Goal: Information Seeking & Learning: Learn about a topic

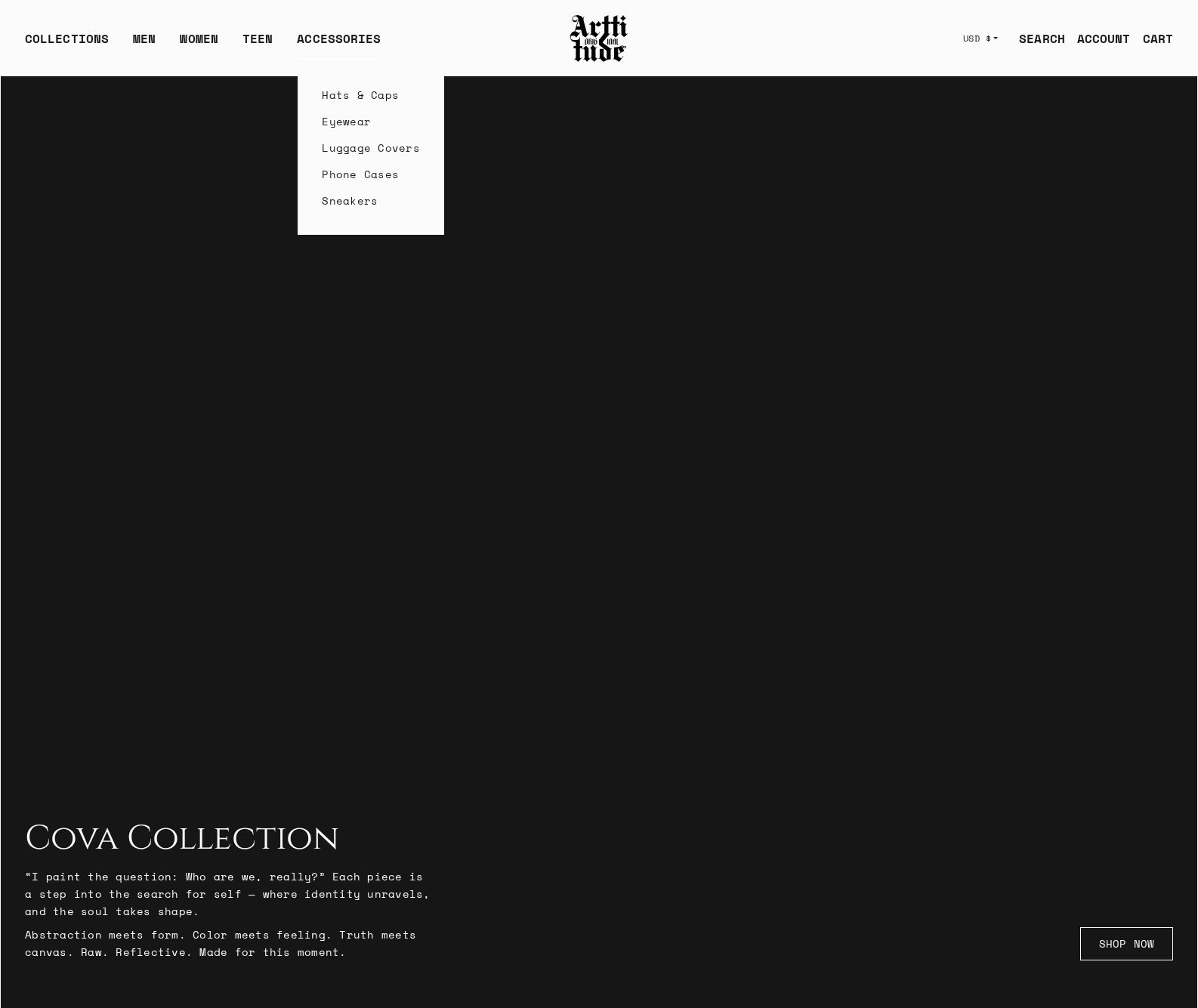
click at [348, 124] on link "Eyewear" at bounding box center [370, 120] width 98 height 26
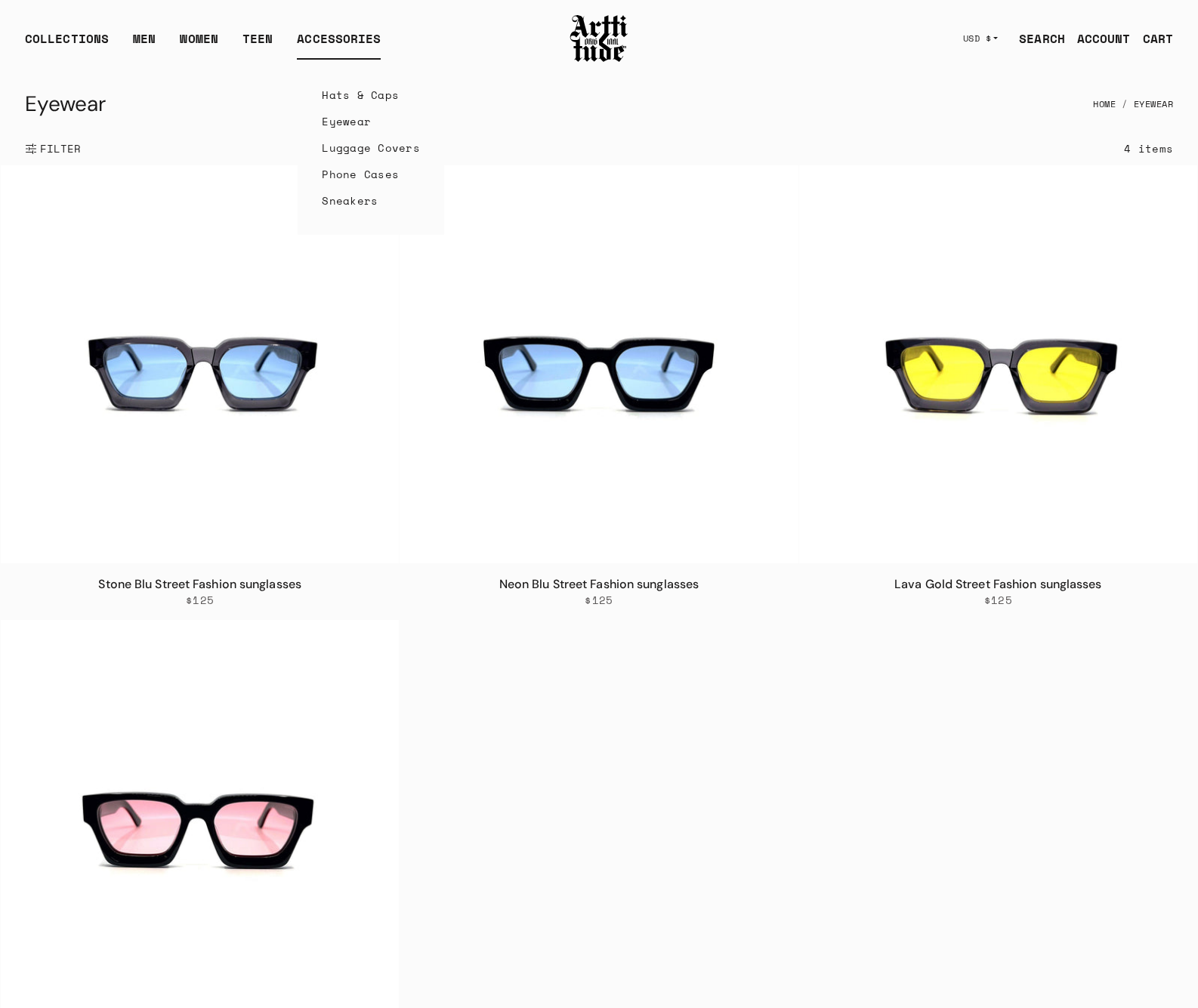
click at [359, 170] on link "Phone Cases" at bounding box center [370, 173] width 98 height 26
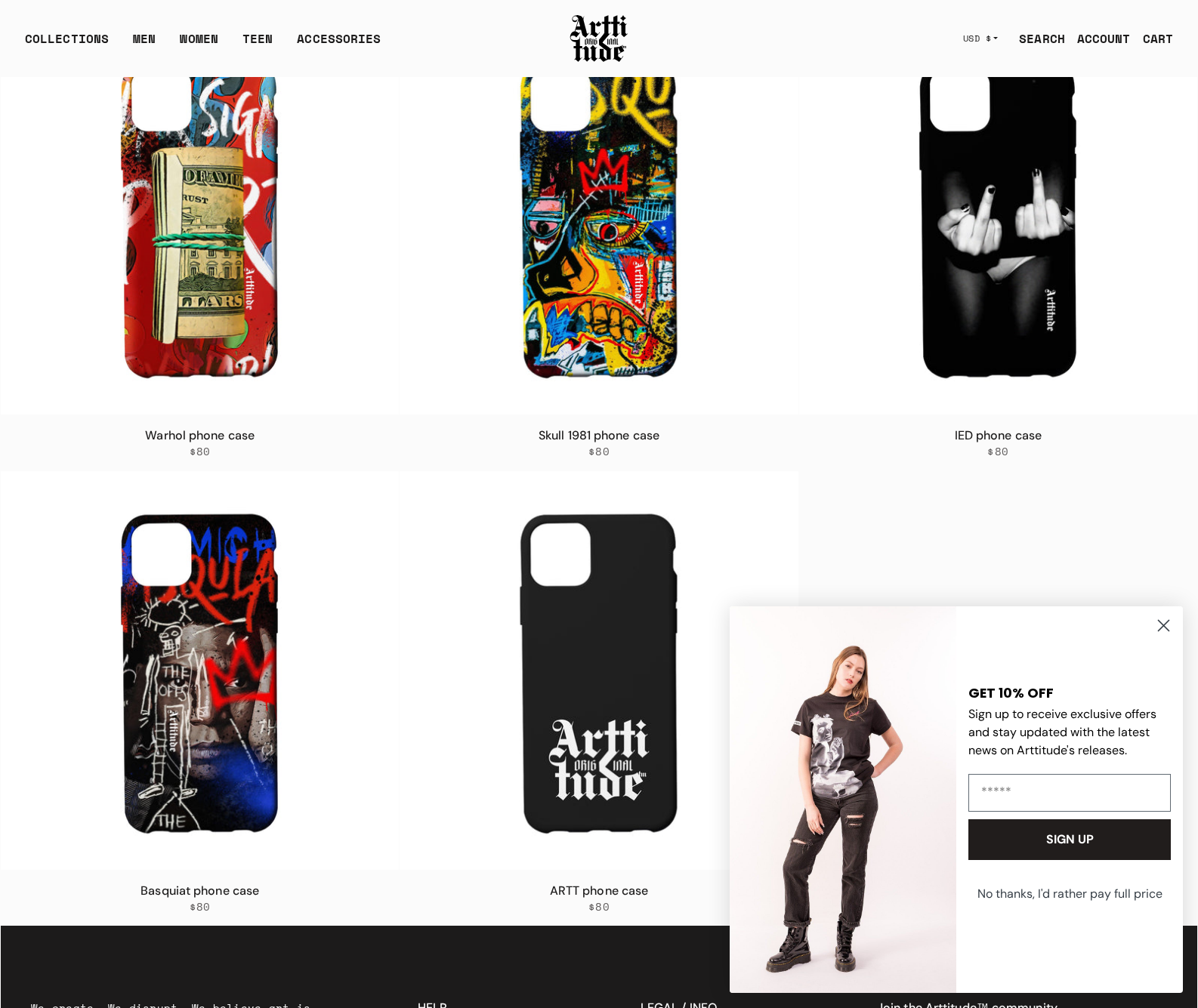
scroll to position [427, 0]
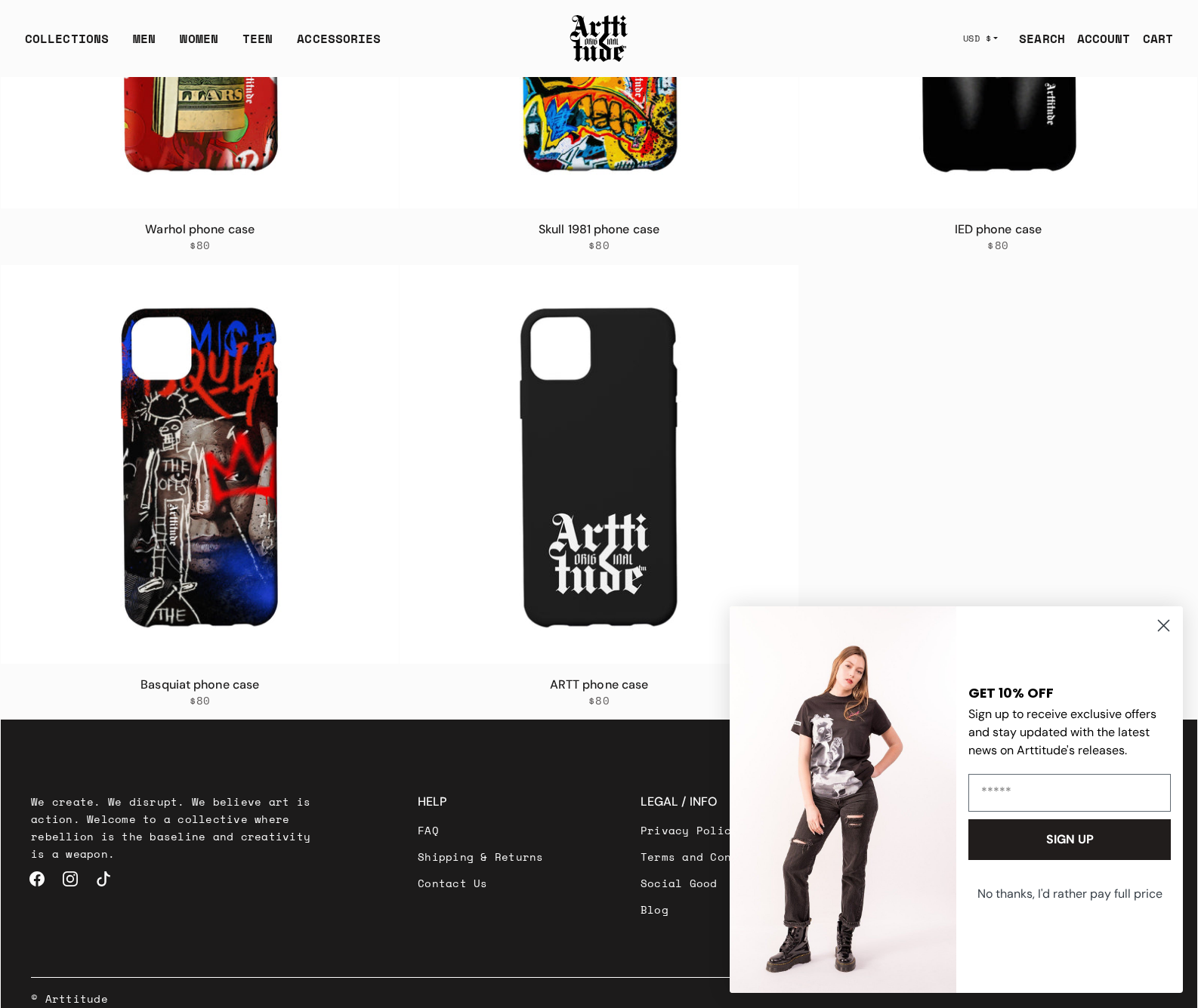
click at [1159, 626] on circle "Close dialog" at bounding box center [1163, 625] width 24 height 24
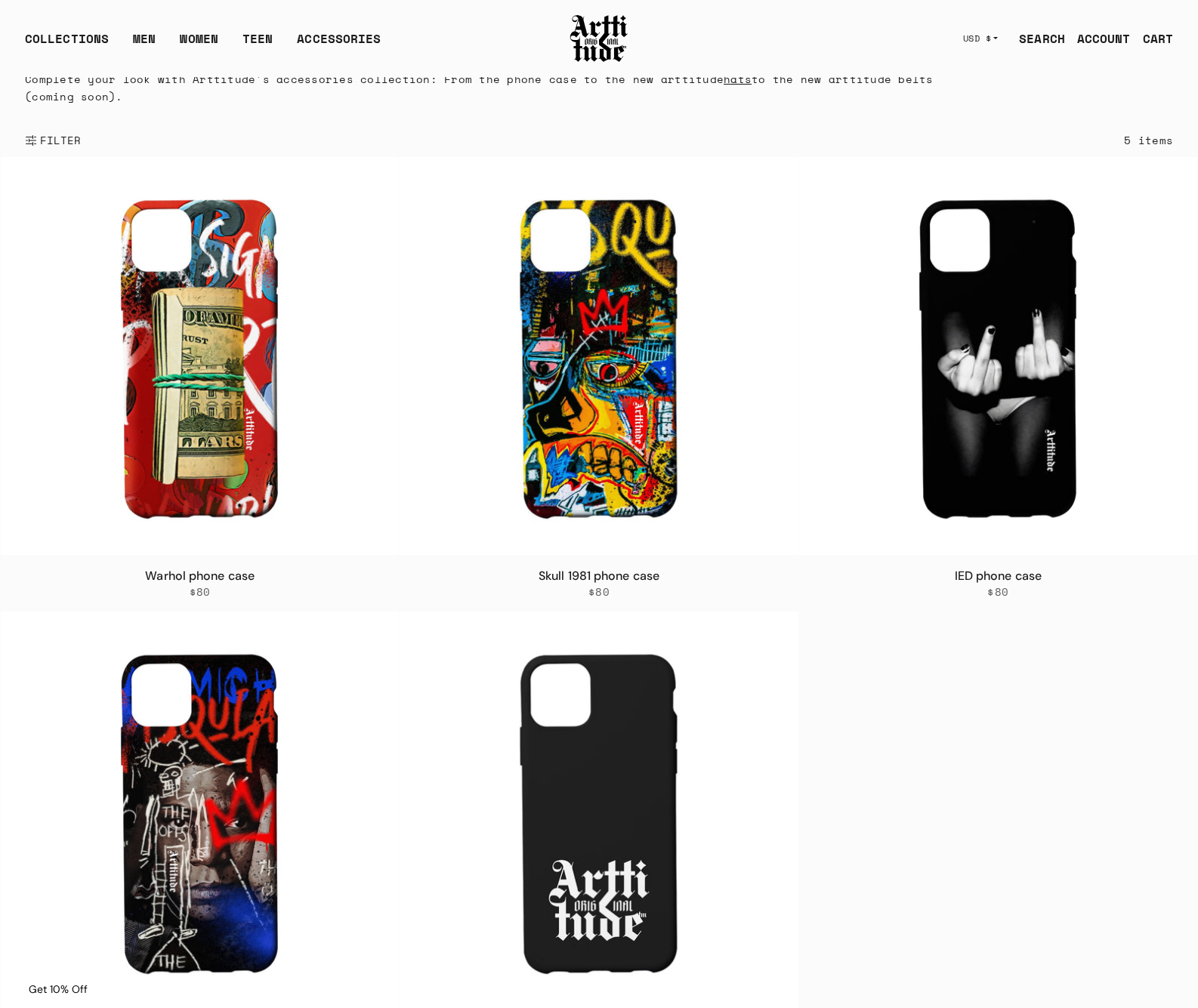
scroll to position [0, 0]
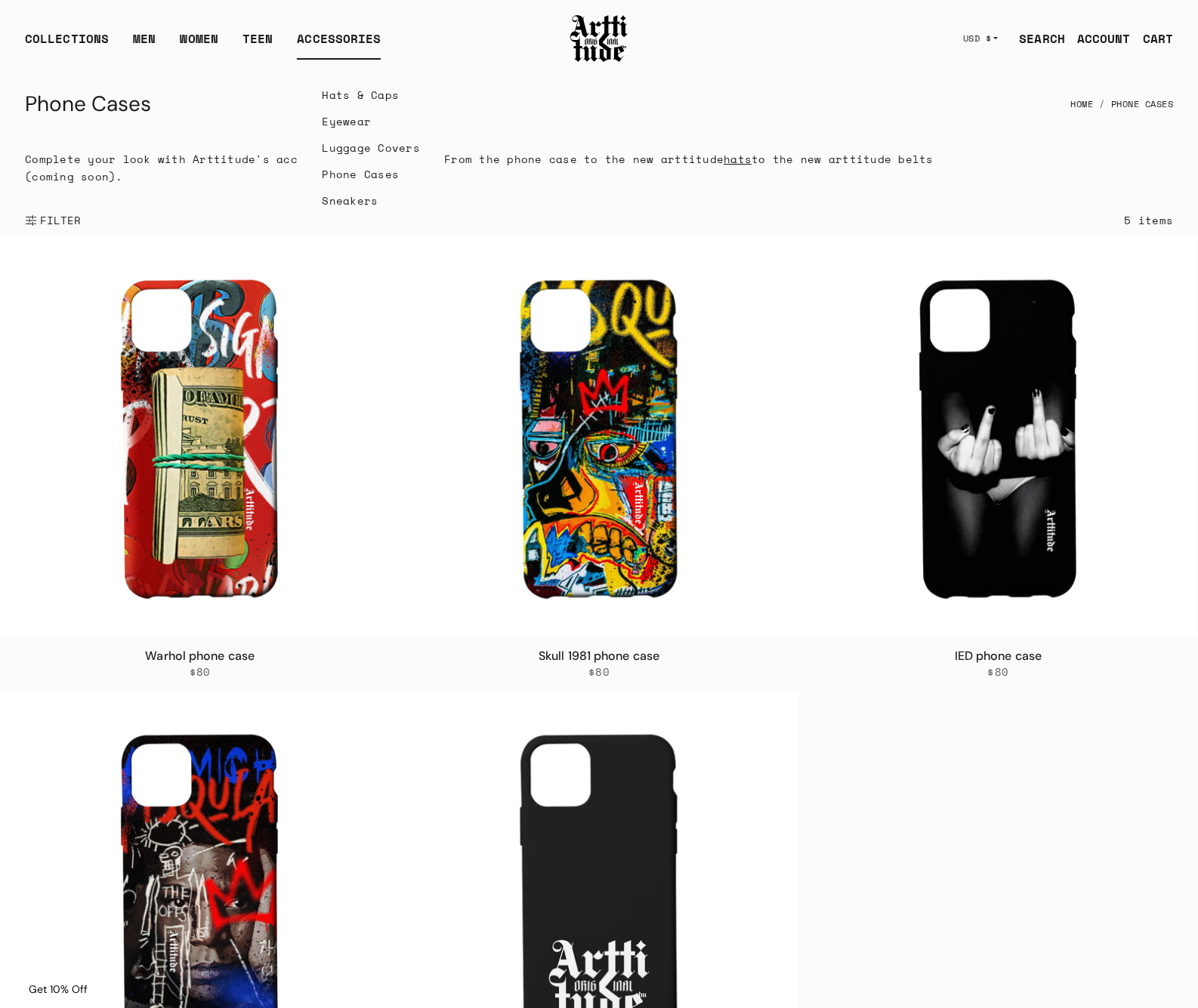
click at [364, 199] on link "Sneakers" at bounding box center [370, 200] width 98 height 26
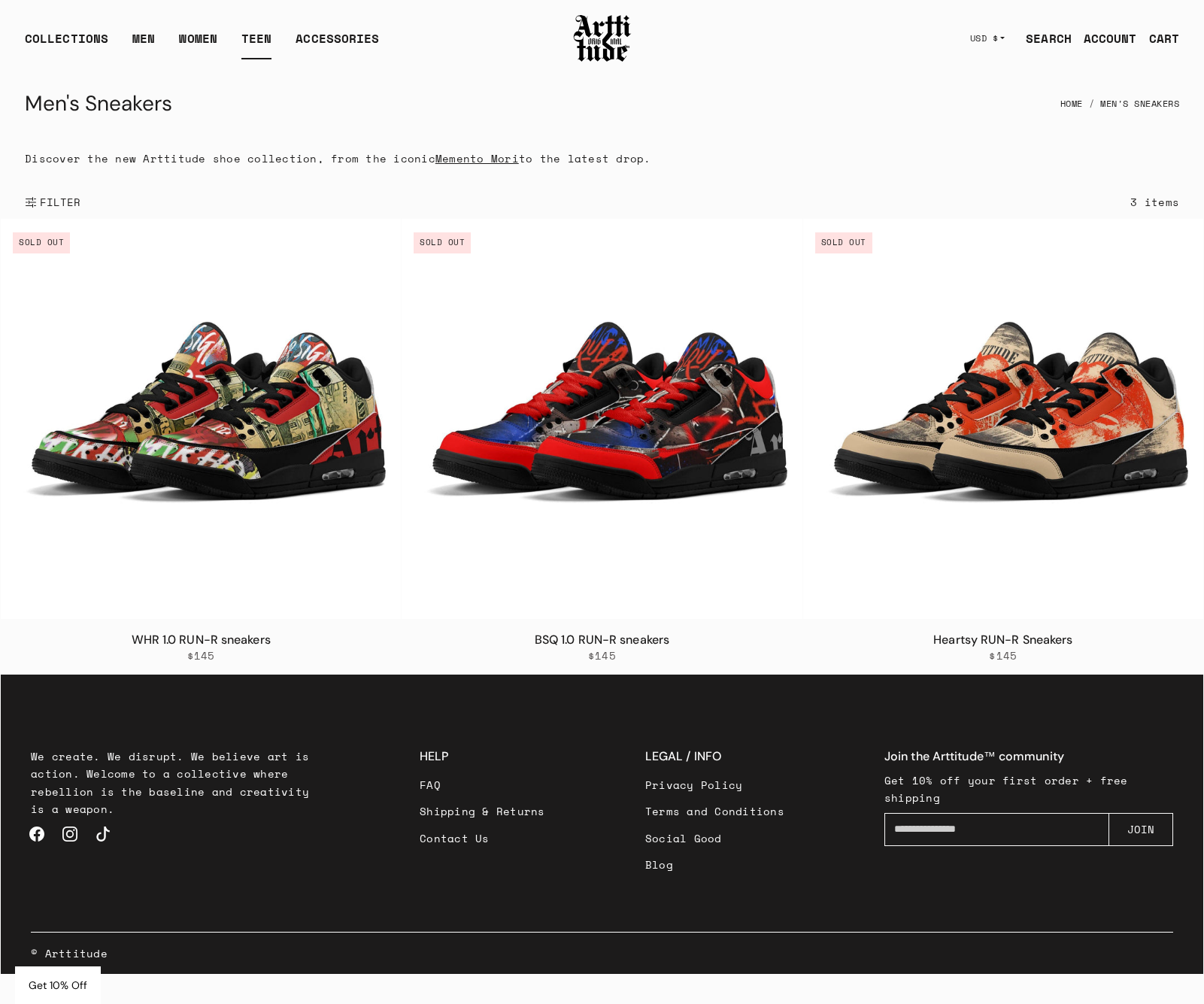
click at [257, 41] on link "TEEN" at bounding box center [256, 44] width 30 height 30
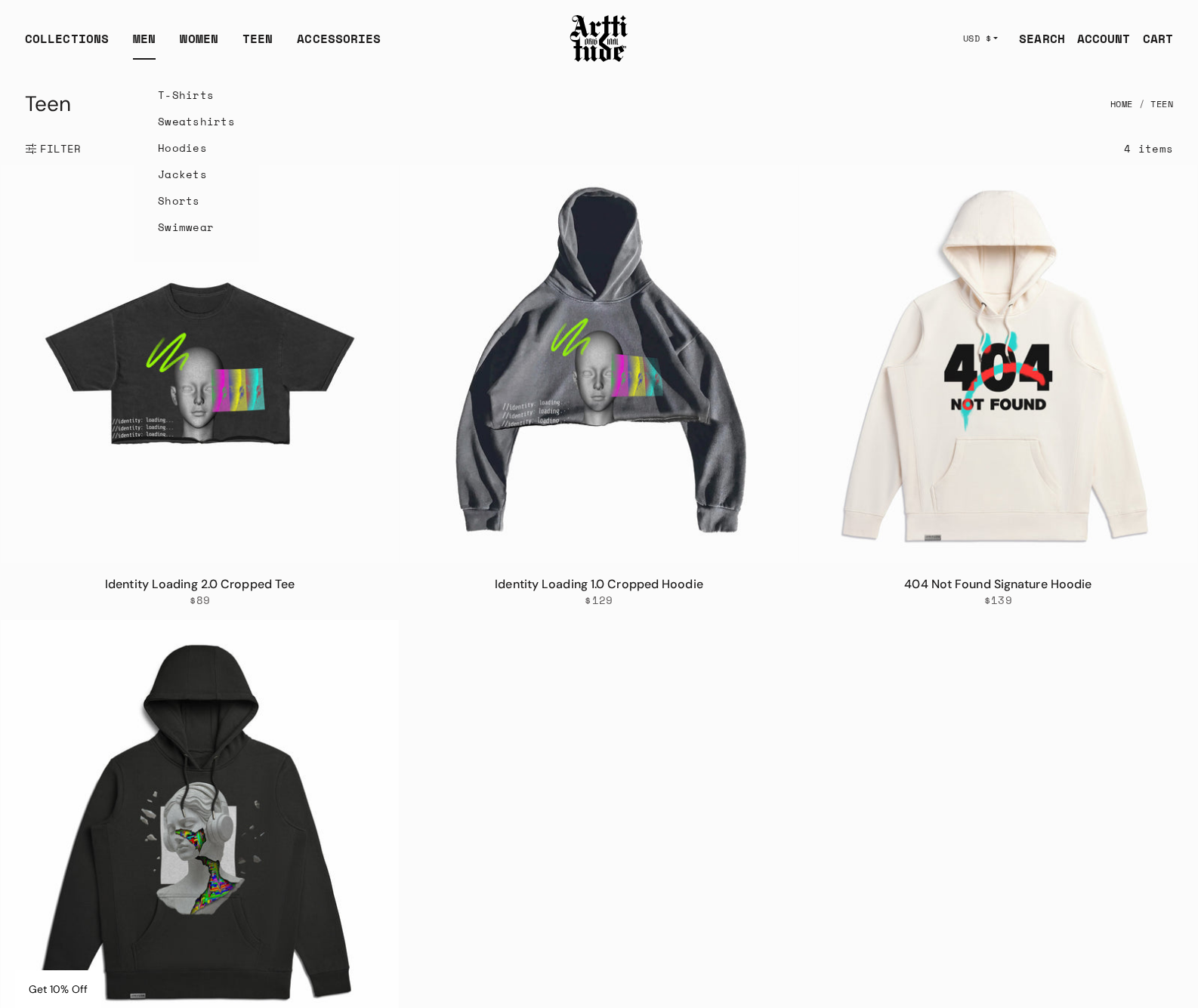
click at [172, 226] on link "Swimwear" at bounding box center [196, 226] width 77 height 26
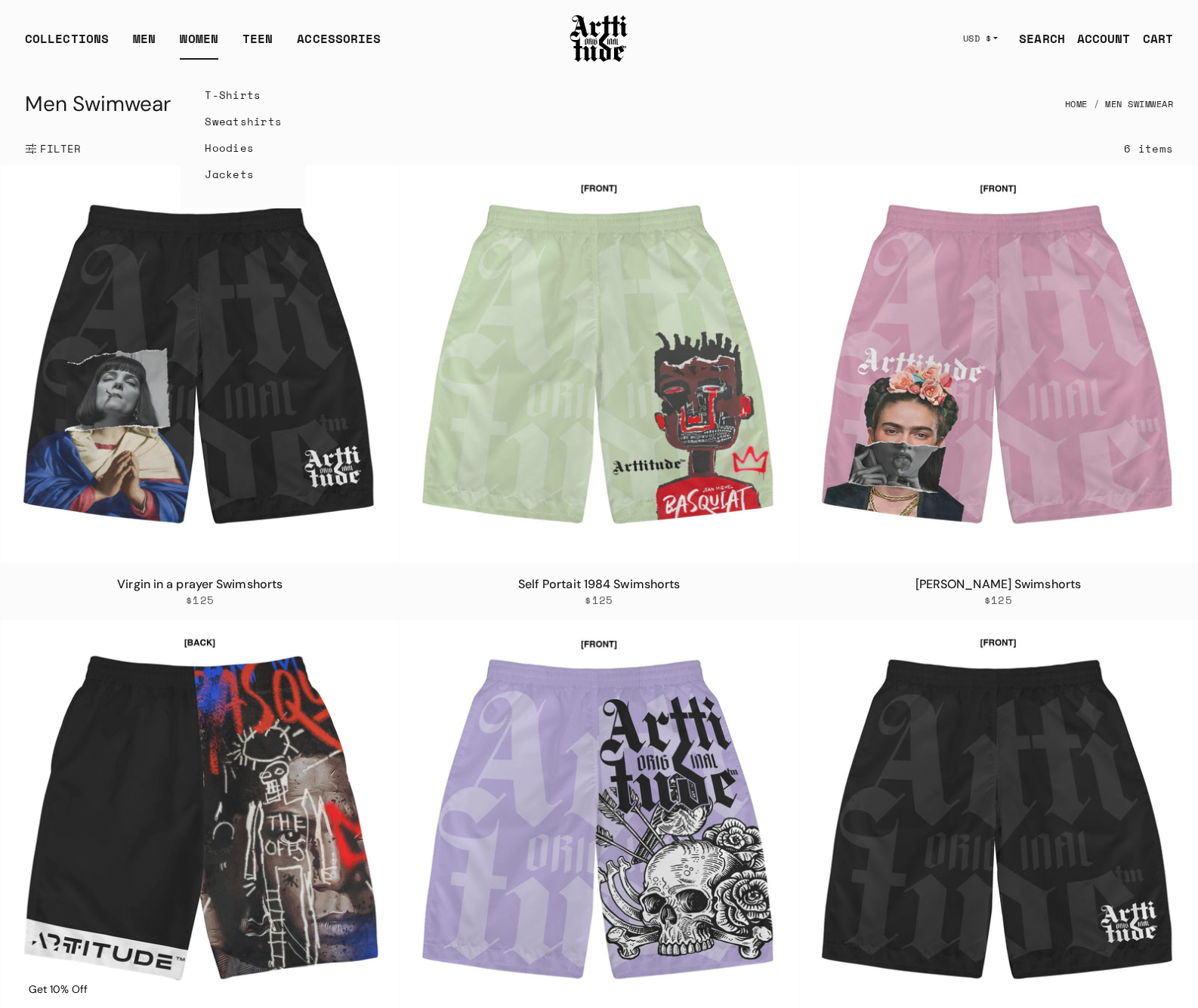
click at [223, 93] on link "T-Shirts" at bounding box center [243, 94] width 77 height 26
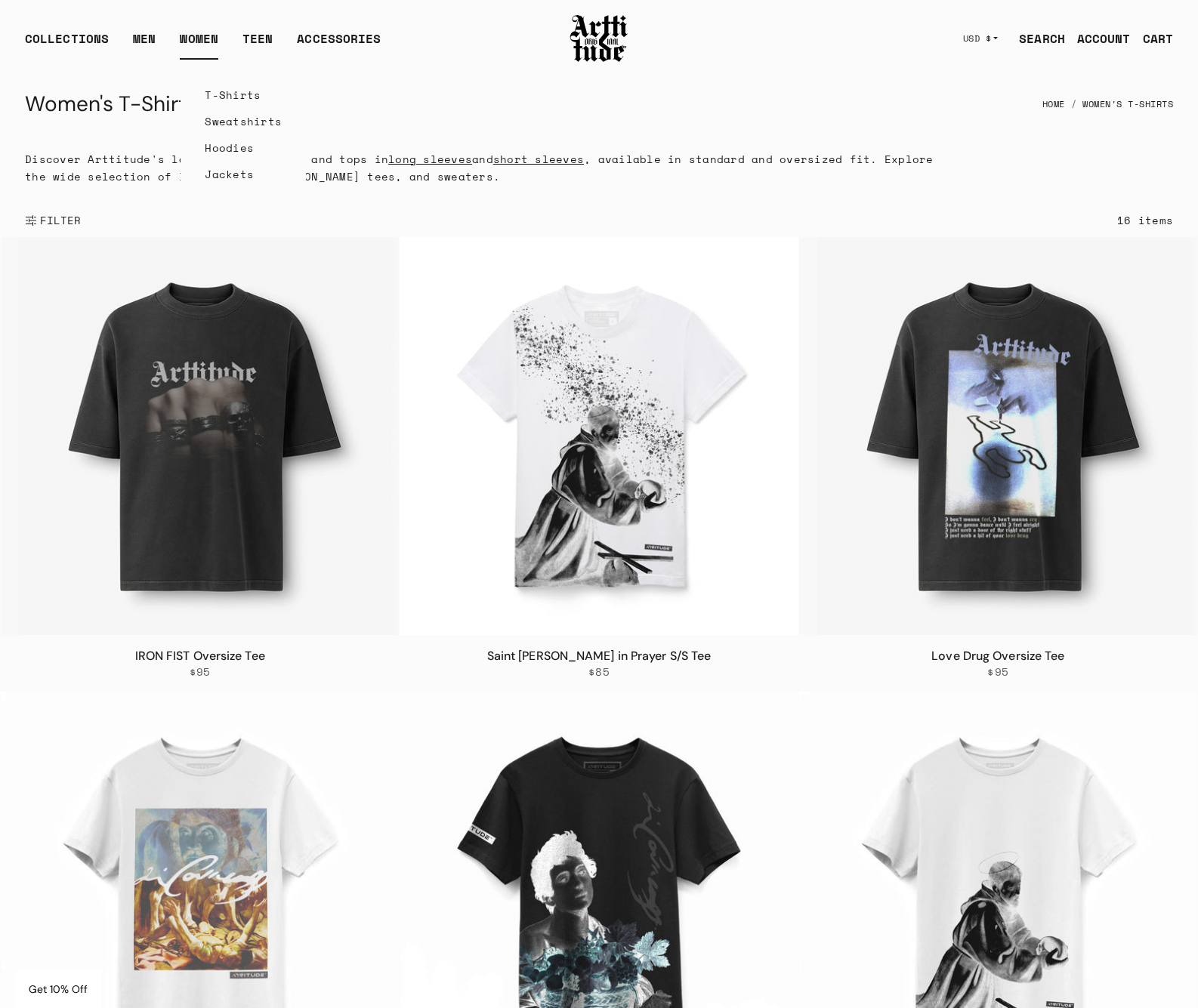
click at [210, 119] on link "Sweatshirts" at bounding box center [243, 120] width 77 height 26
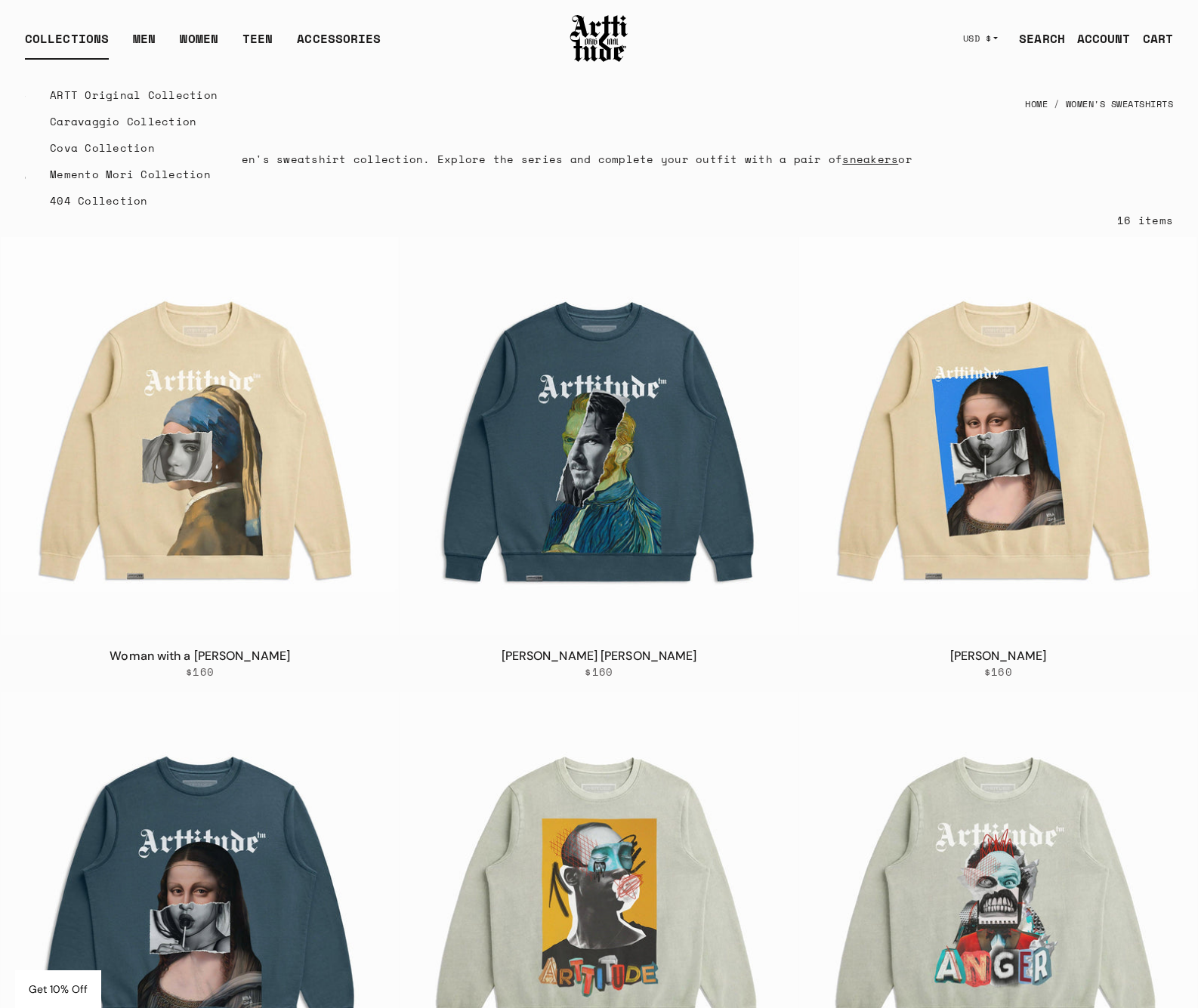
click at [80, 119] on link "Caravaggio Collection" at bounding box center [133, 120] width 168 height 26
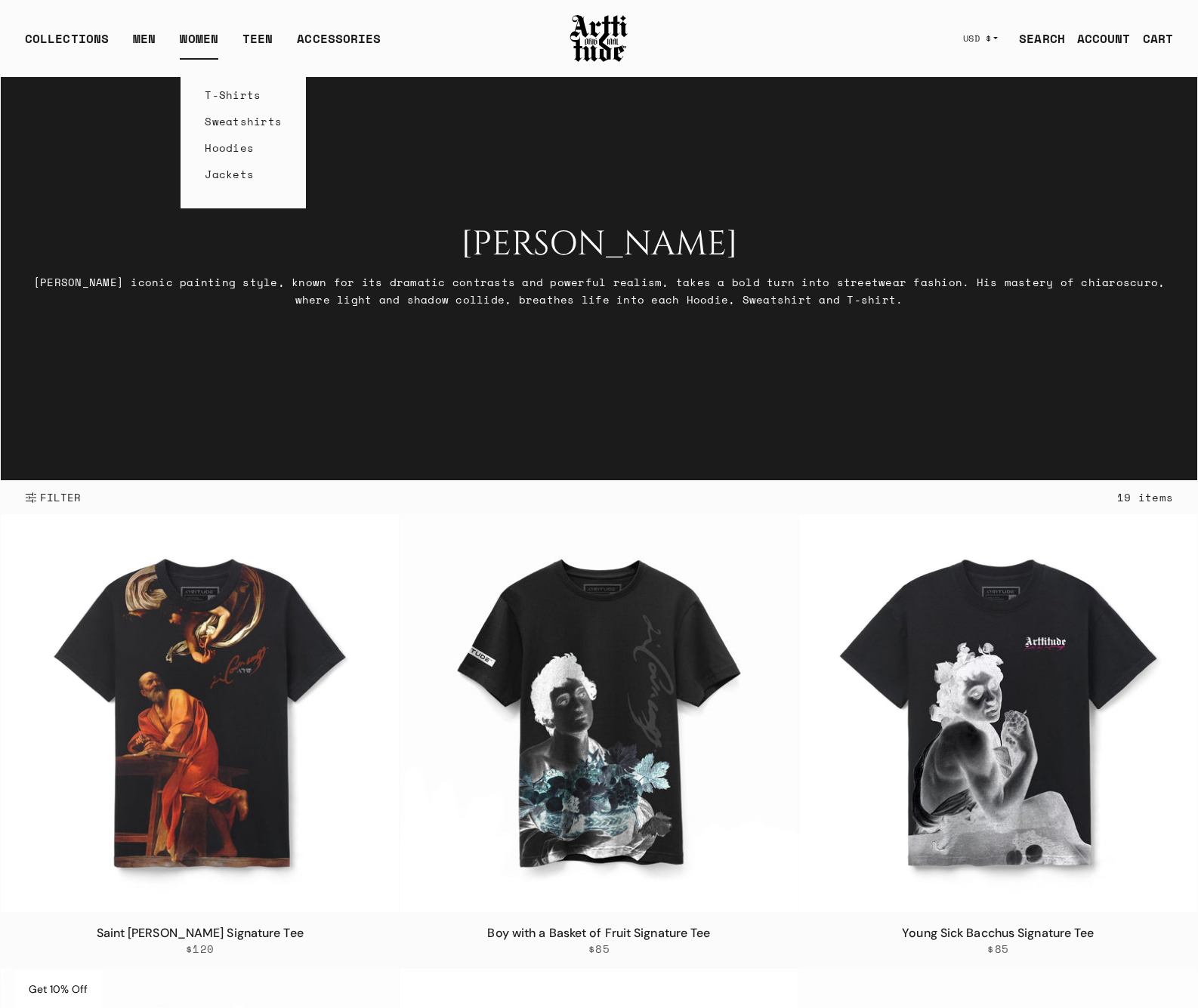
click at [213, 94] on link "T-Shirts" at bounding box center [243, 94] width 77 height 26
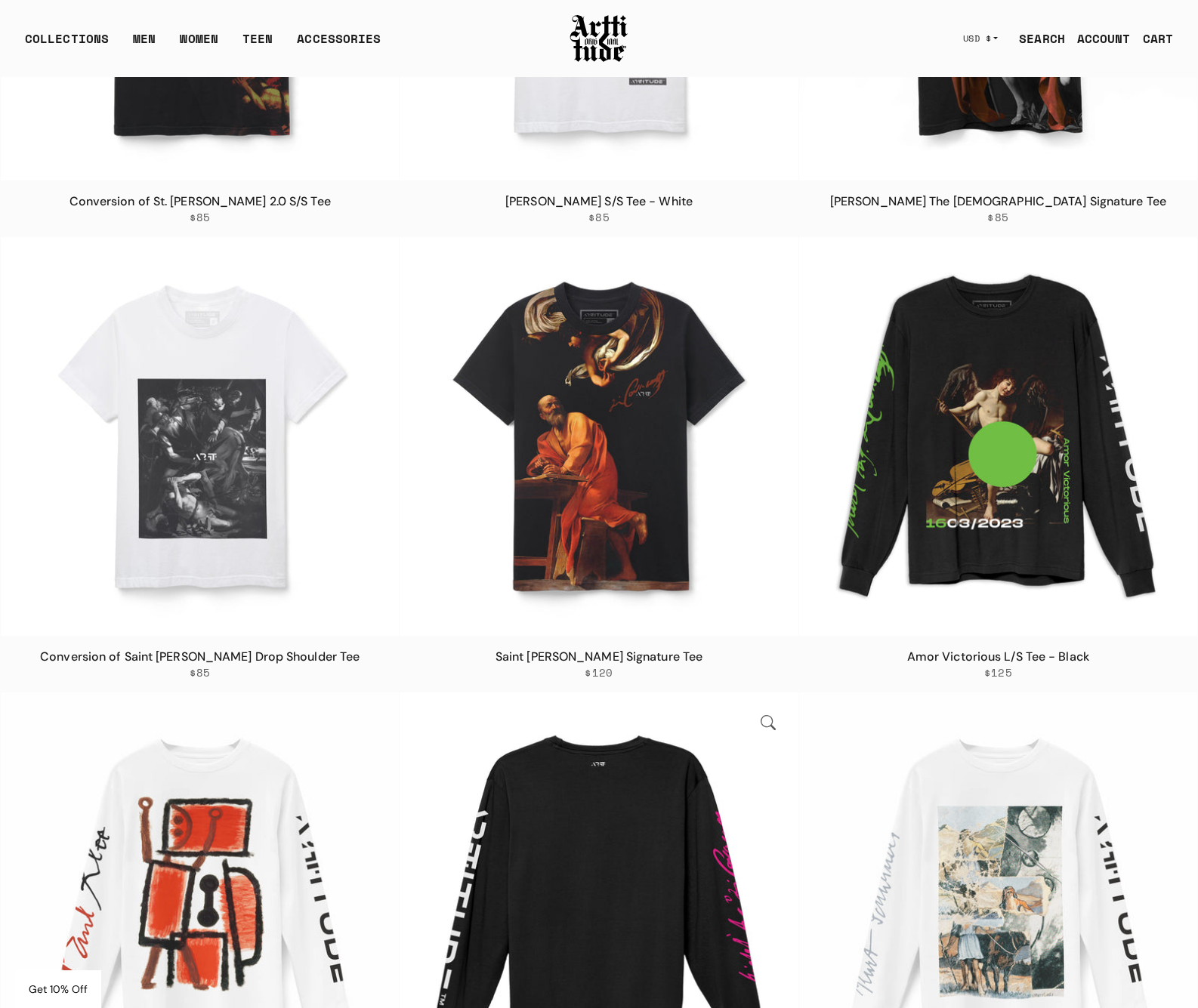
scroll to position [1871, 0]
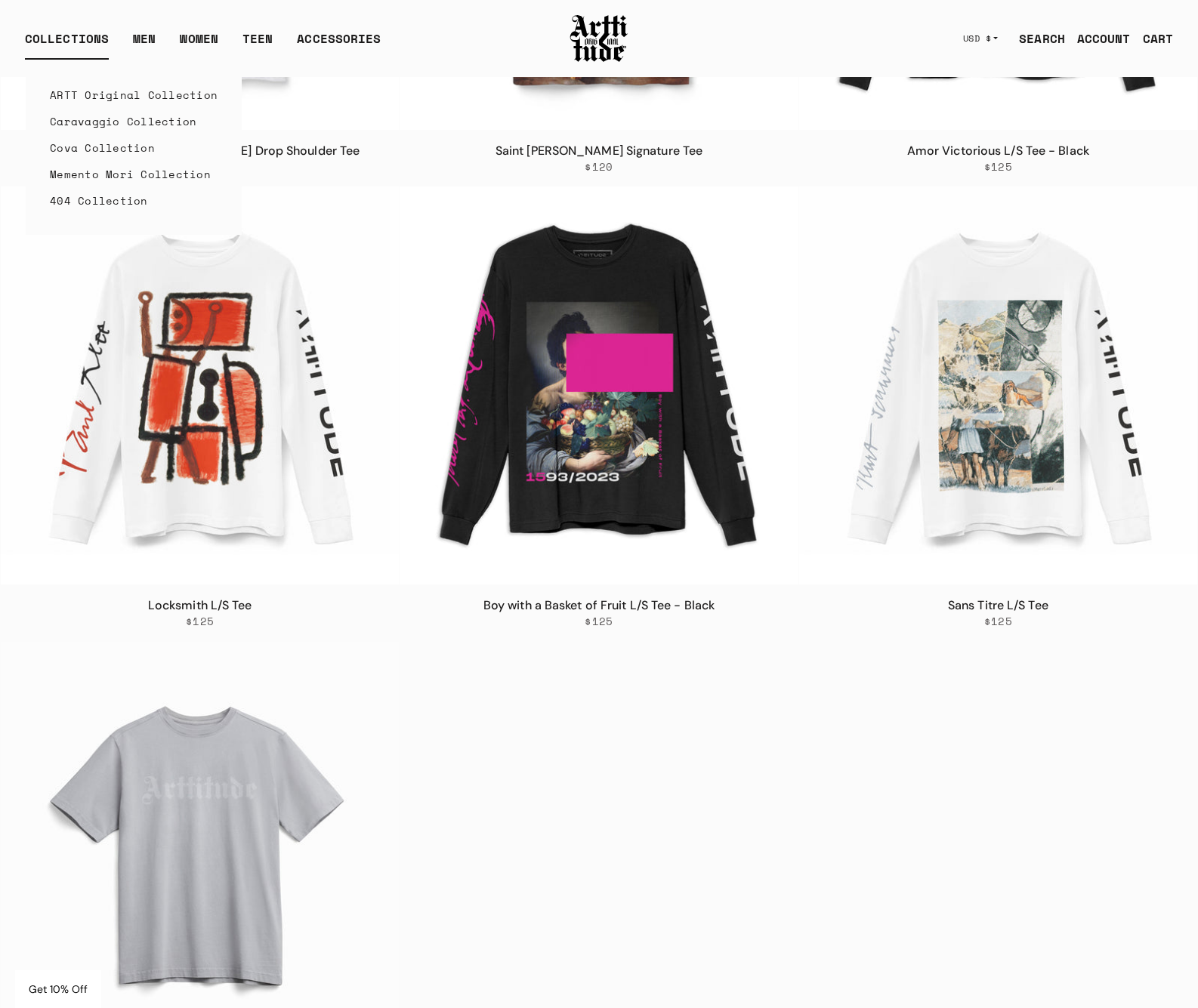
click at [84, 96] on link "ARTT Original Collection" at bounding box center [133, 94] width 168 height 26
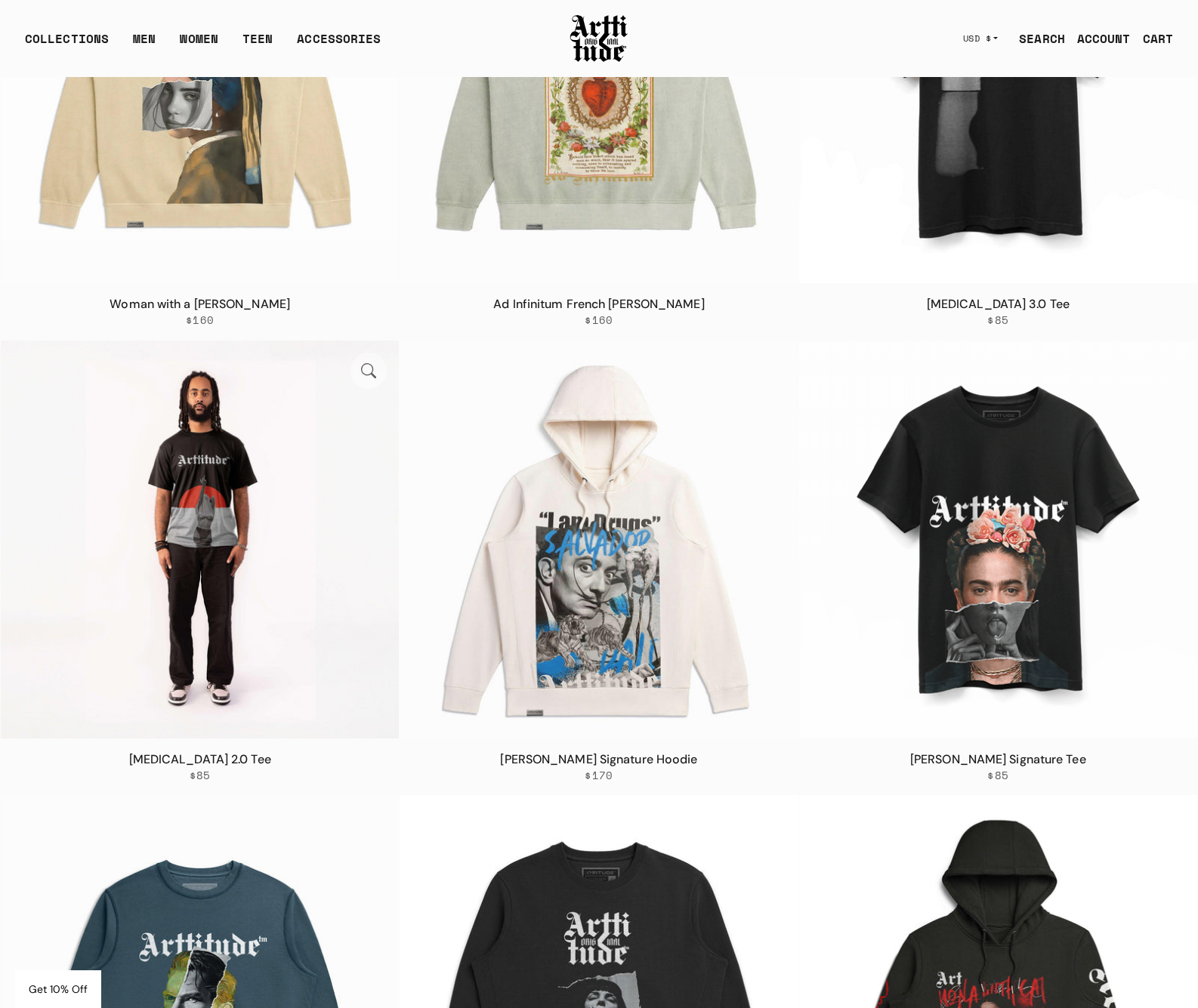
scroll to position [3481, 0]
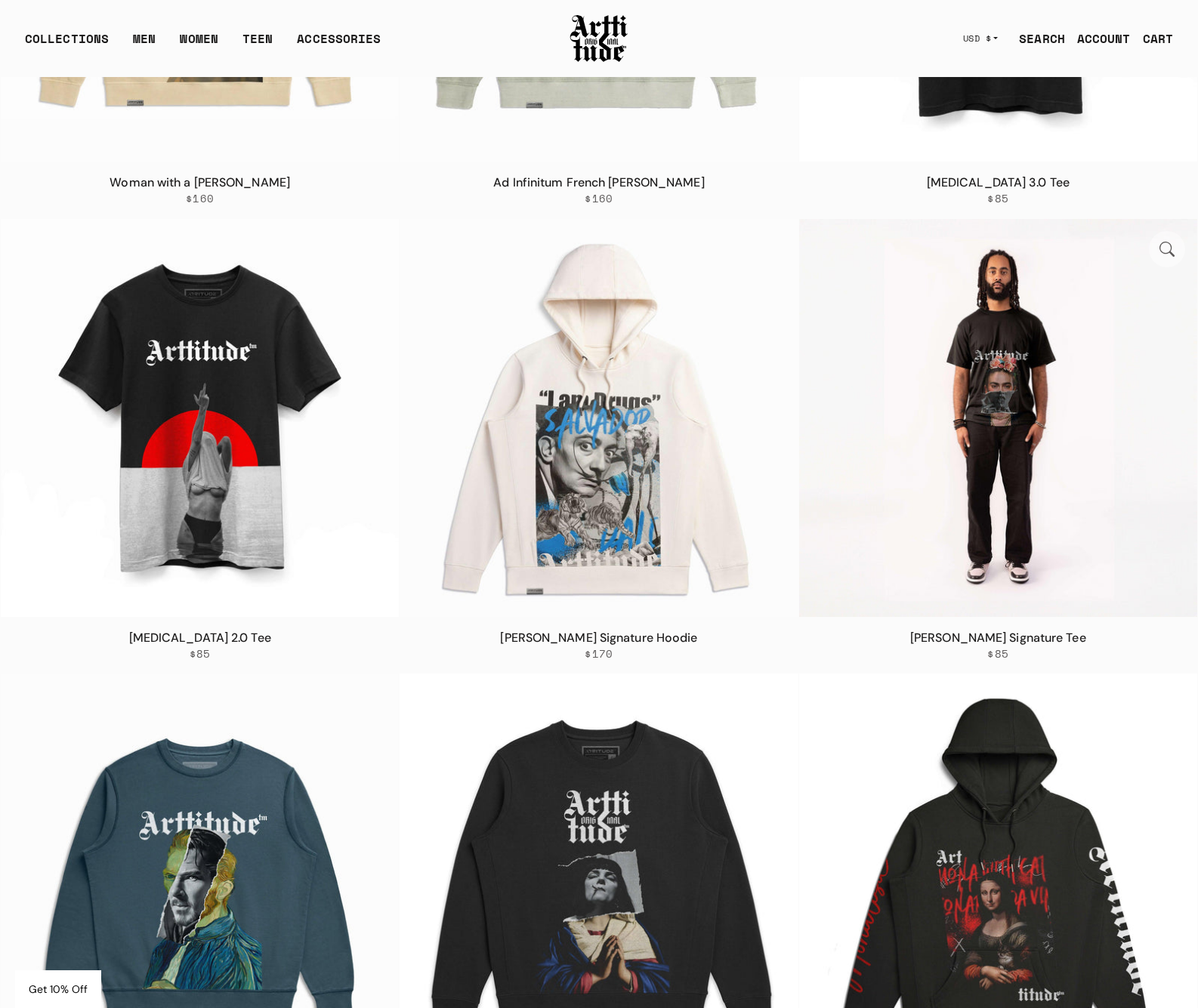
click at [1014, 420] on img at bounding box center [998, 418] width 398 height 398
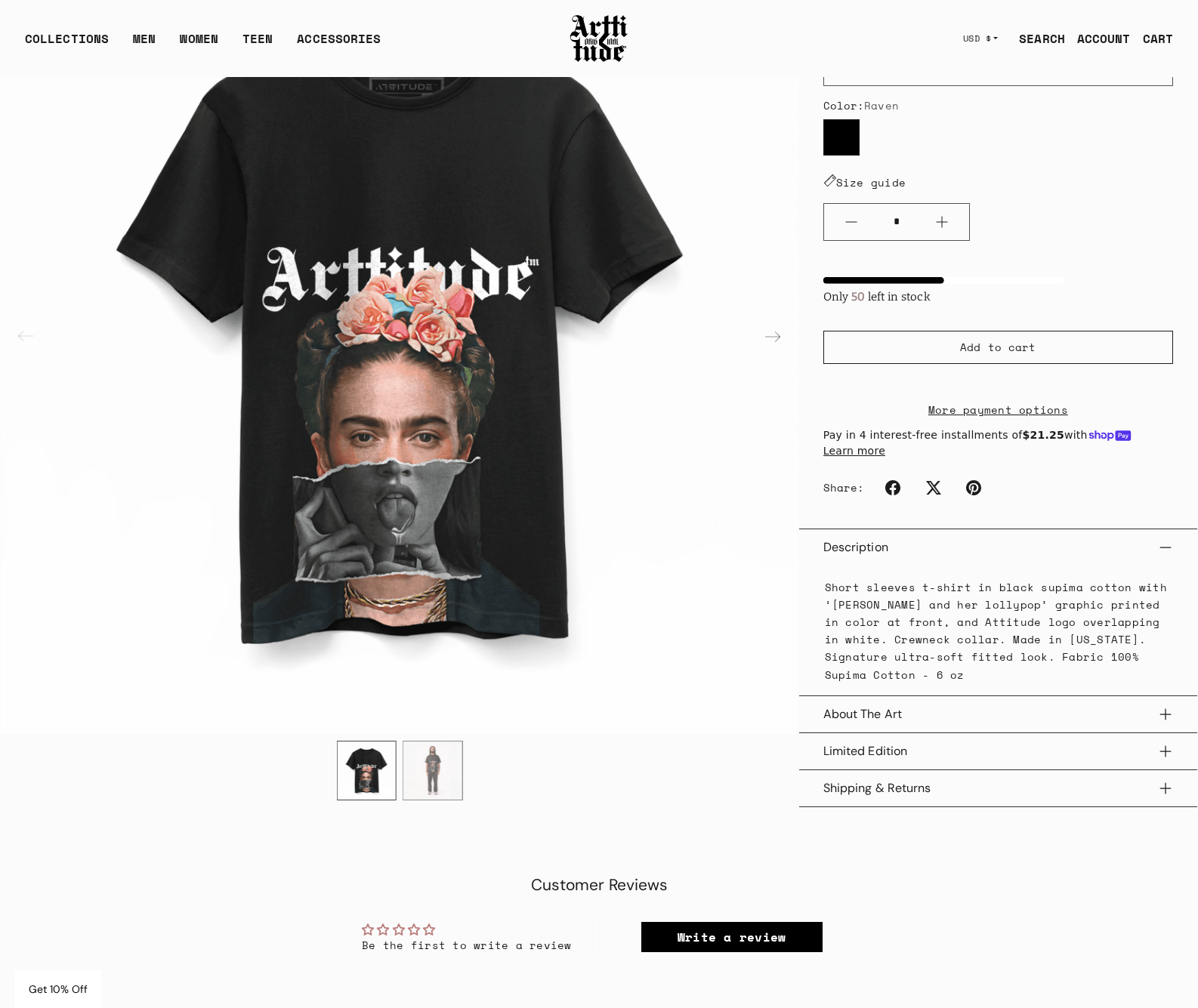
scroll to position [233, 0]
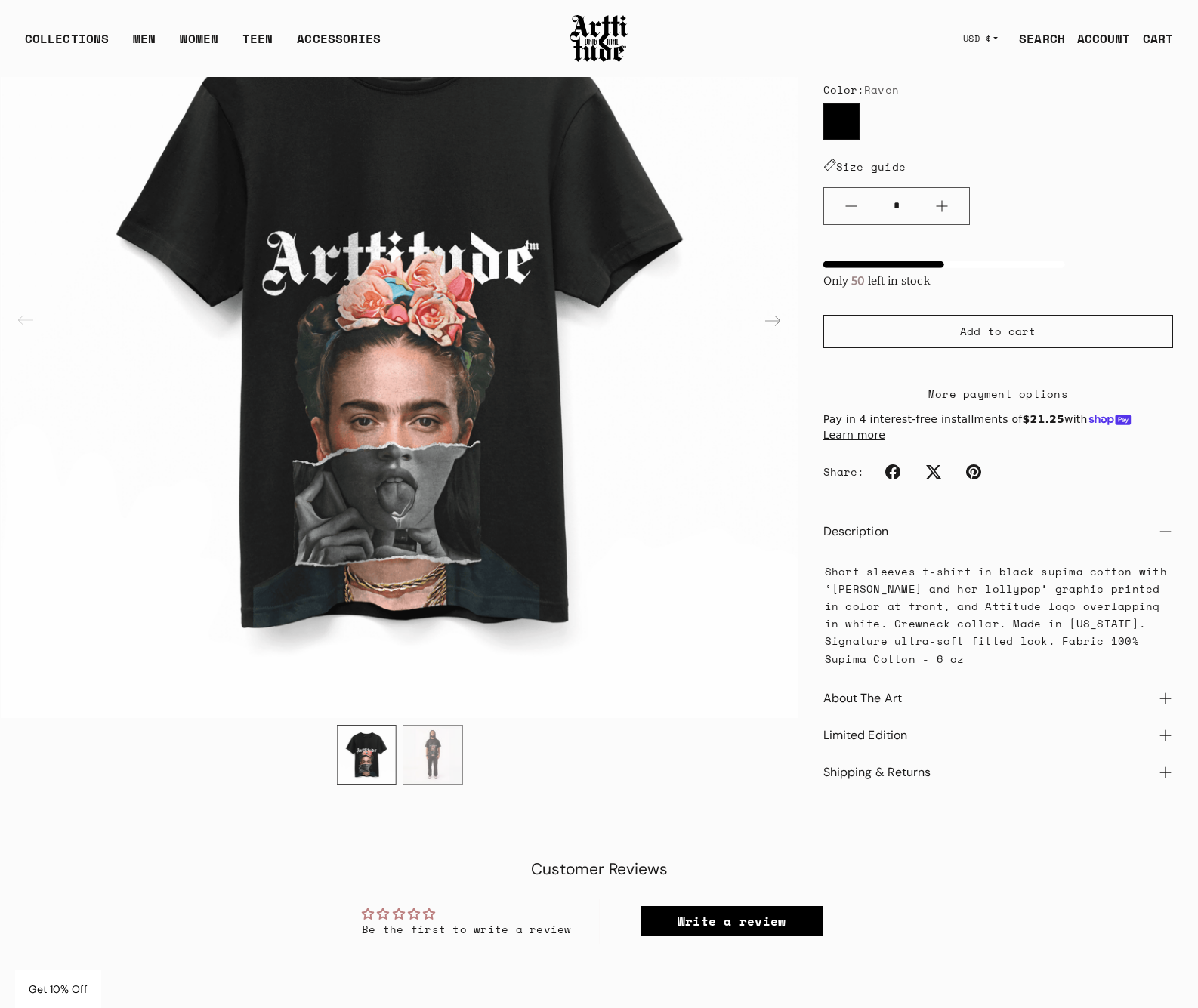
click at [444, 739] on img "2 / 2" at bounding box center [432, 753] width 58 height 58
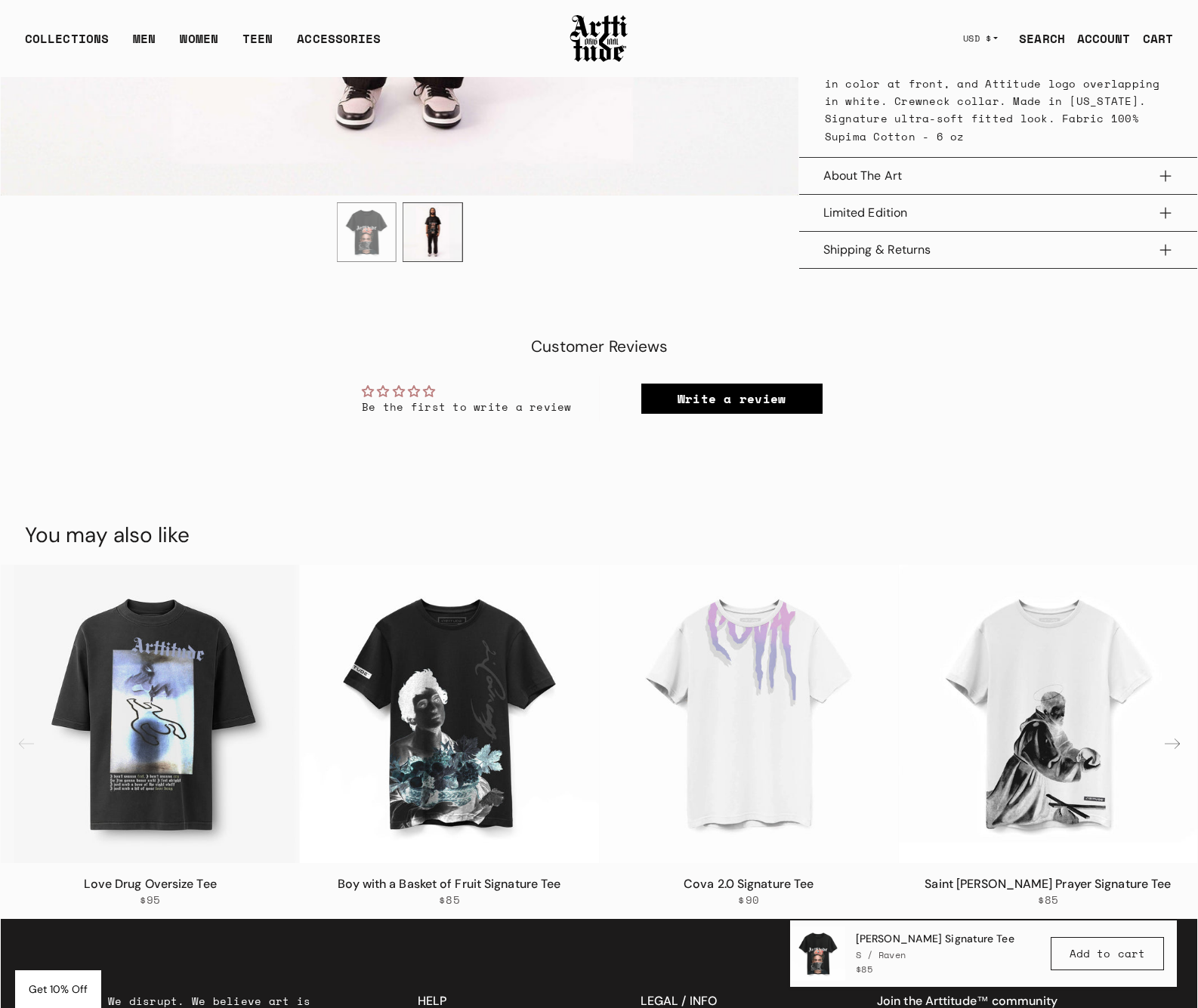
scroll to position [670, 0]
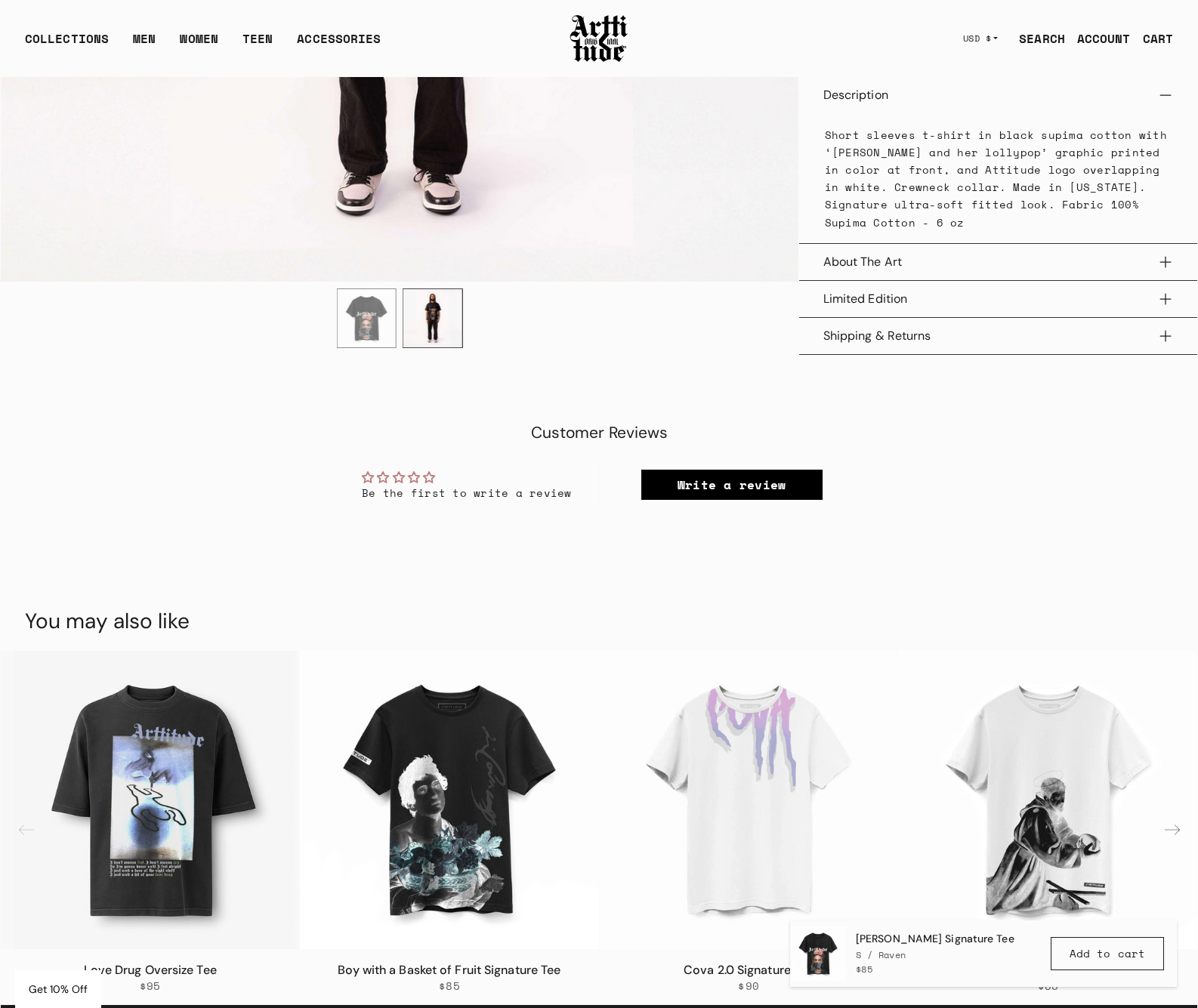
click at [871, 245] on button "About The Art" at bounding box center [997, 262] width 350 height 36
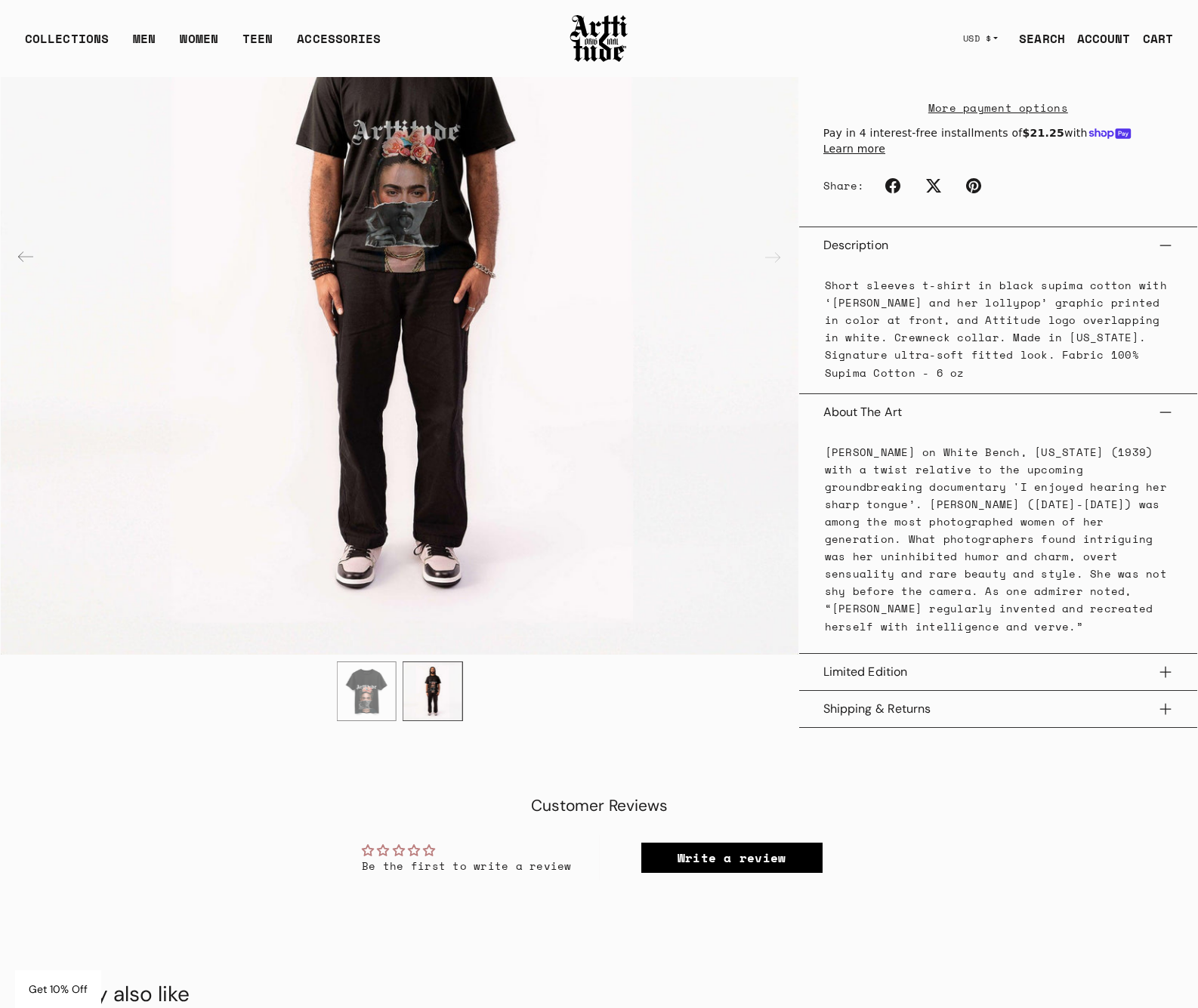
scroll to position [490, 0]
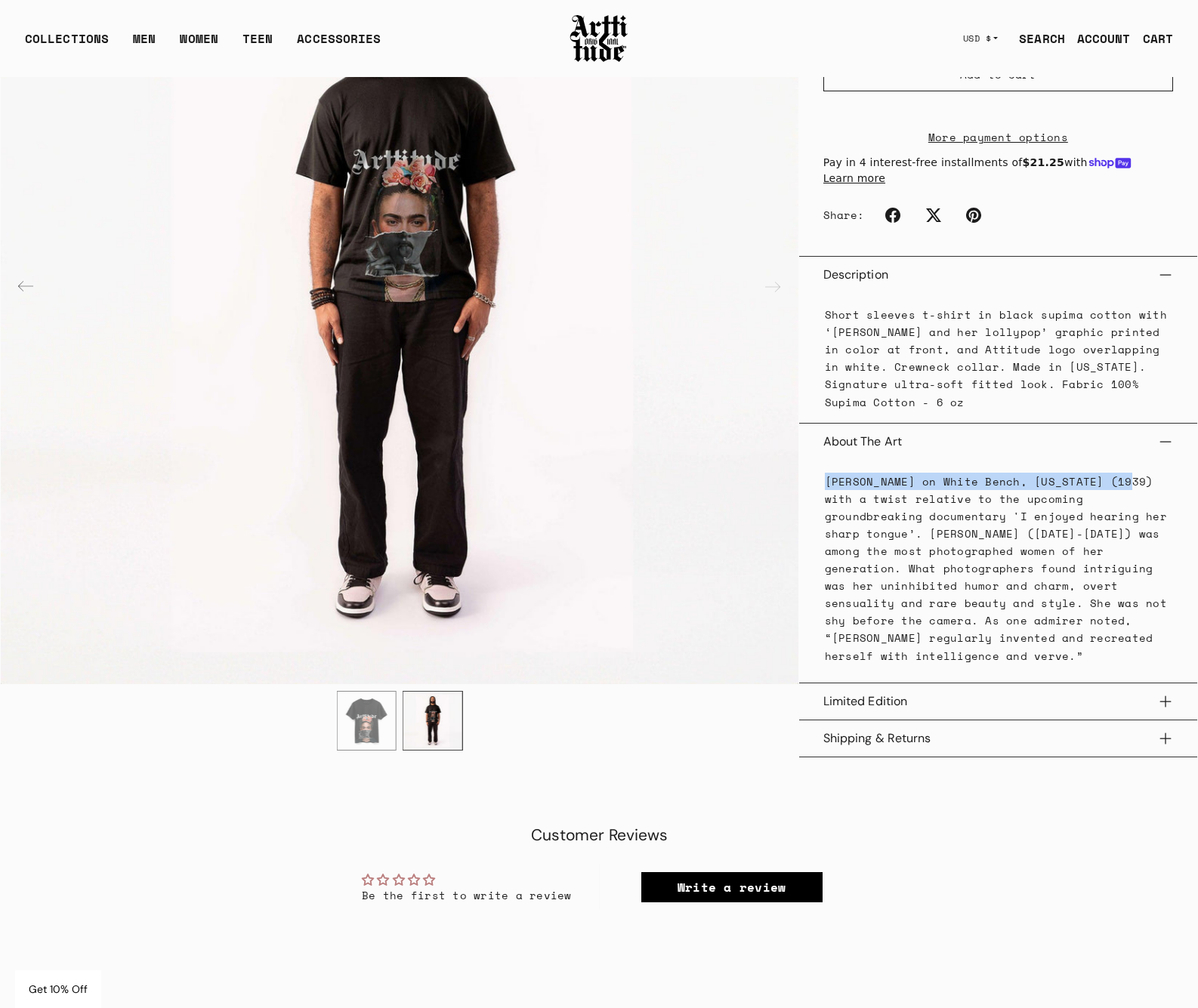
drag, startPoint x: 824, startPoint y: 463, endPoint x: 1115, endPoint y: 460, distance: 291.0
click at [1115, 473] on p "Frida Kahlo on White Bench, New York (1939) with a twist relative to the upcomi…" at bounding box center [998, 569] width 347 height 192
copy p "Frida Kahlo on White Bench, New York (1939)"
click at [1036, 684] on button "Limited Edition" at bounding box center [997, 701] width 350 height 36
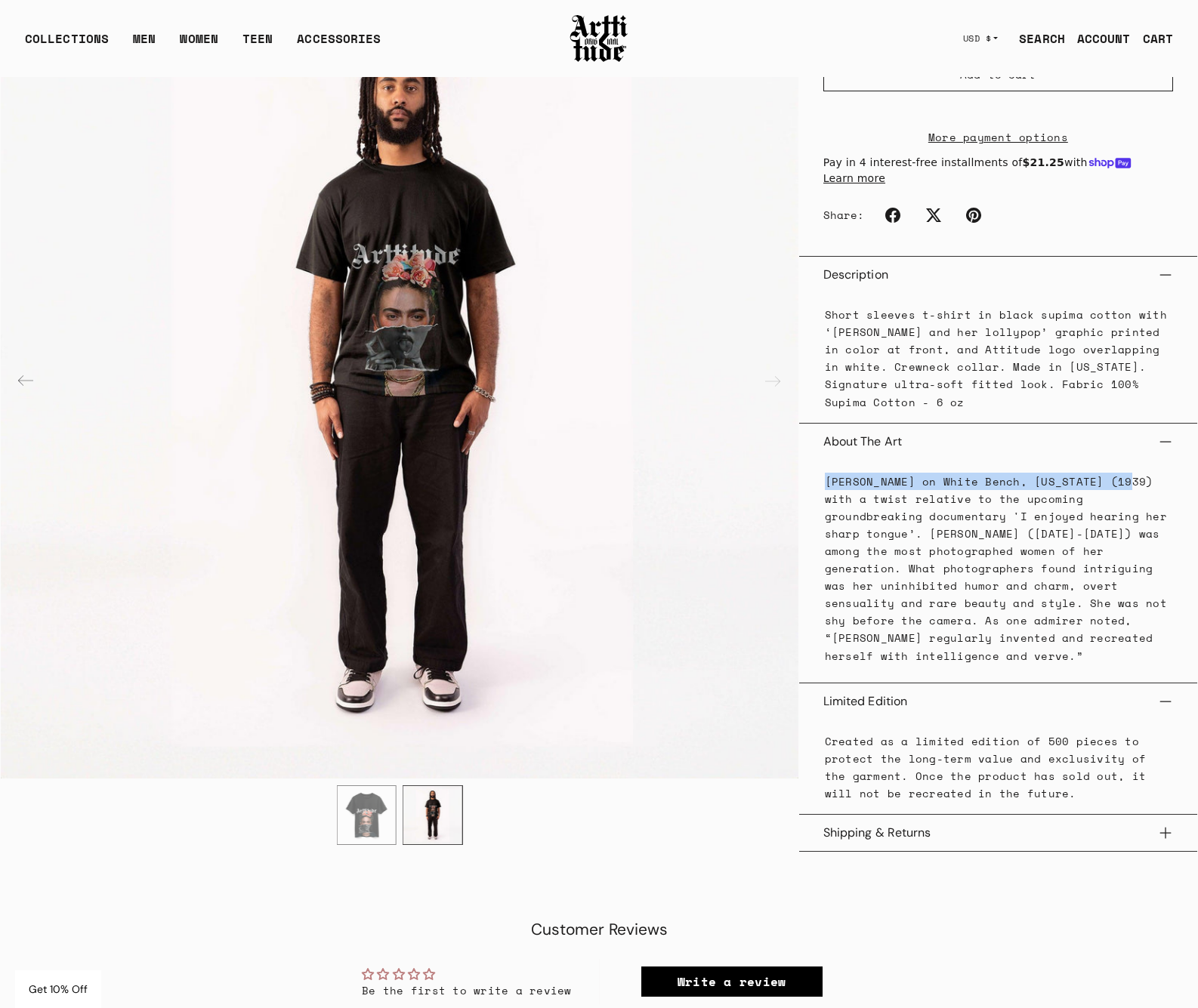
click at [1053, 815] on button "Shipping & Returns" at bounding box center [997, 833] width 350 height 36
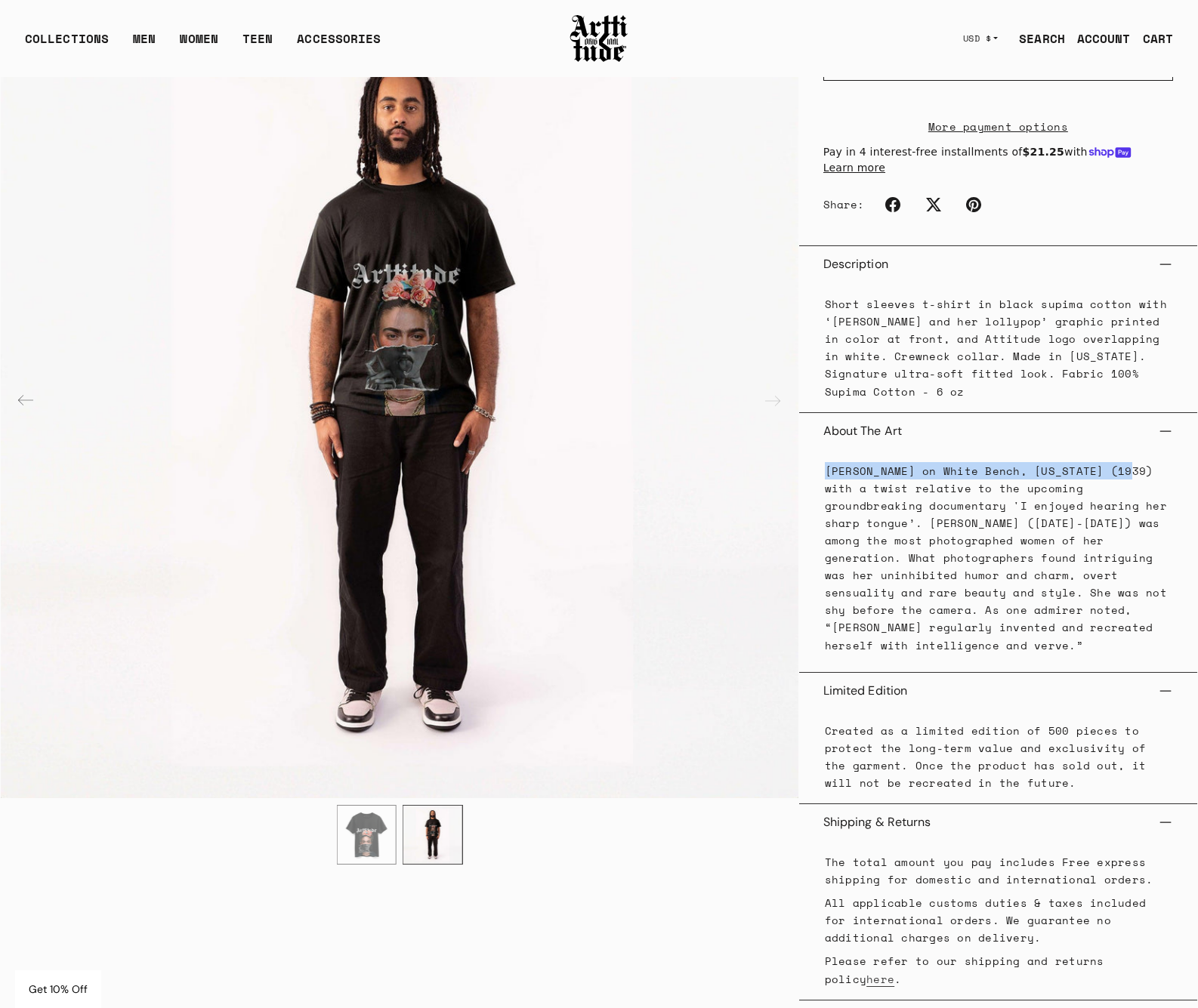
scroll to position [513, 0]
